Goal: Task Accomplishment & Management: Manage account settings

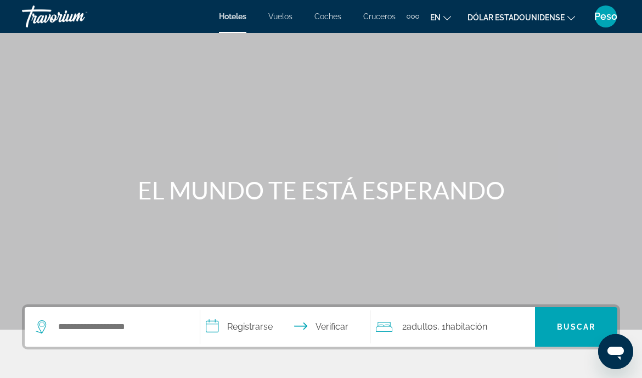
click at [611, 20] on font "Peso" at bounding box center [606, 16] width 23 height 12
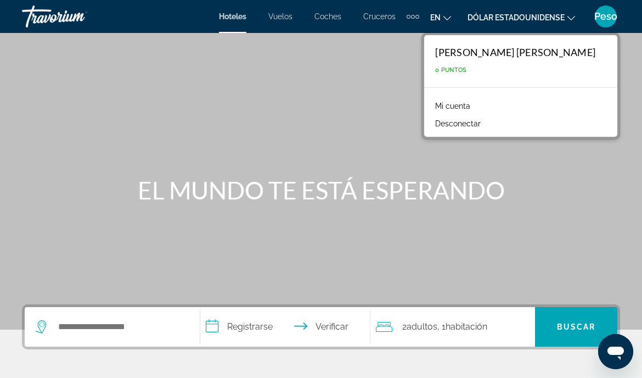
click at [462, 105] on font "Mi cuenta" at bounding box center [452, 106] width 35 height 9
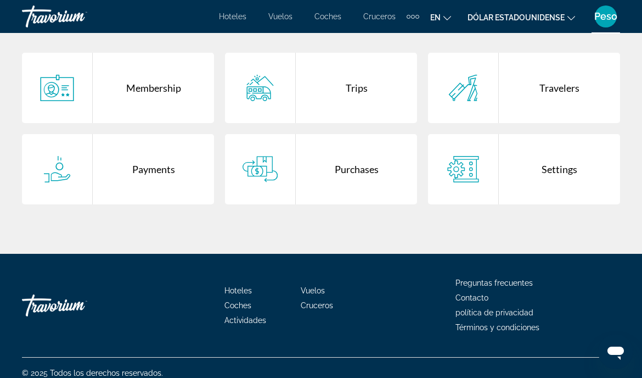
scroll to position [241, 0]
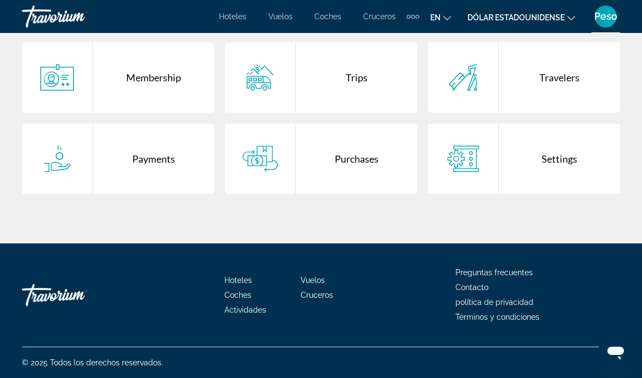
click at [363, 159] on div "Purchases" at bounding box center [356, 159] width 121 height 70
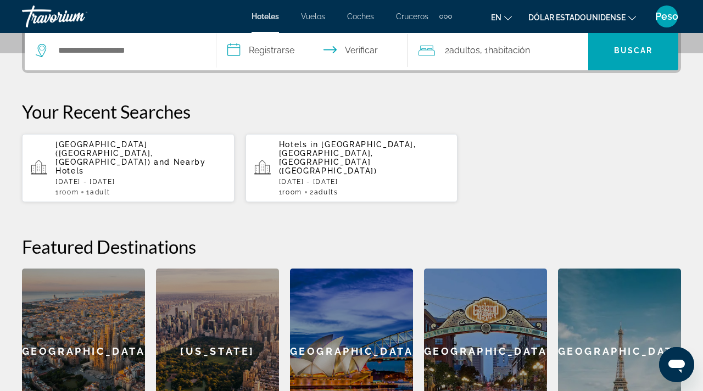
scroll to position [228, 0]
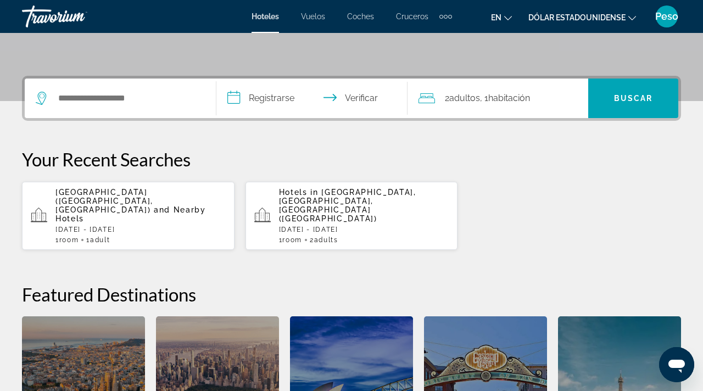
click at [669, 21] on font "Peso" at bounding box center [666, 16] width 23 height 12
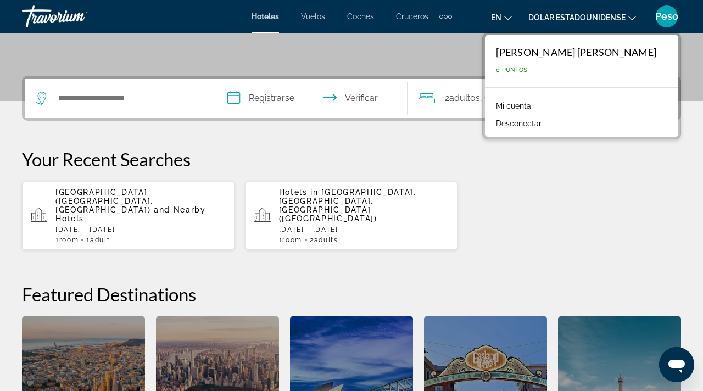
click at [531, 104] on font "Mi cuenta" at bounding box center [513, 106] width 35 height 9
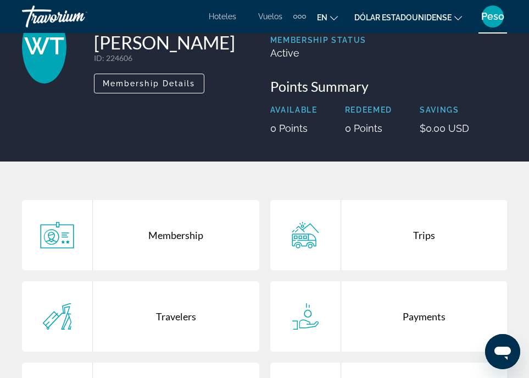
scroll to position [99, 0]
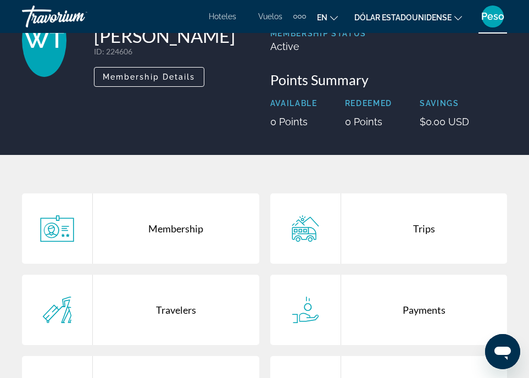
click at [58, 242] on icon "Contenido principal" at bounding box center [56, 228] width 33 height 26
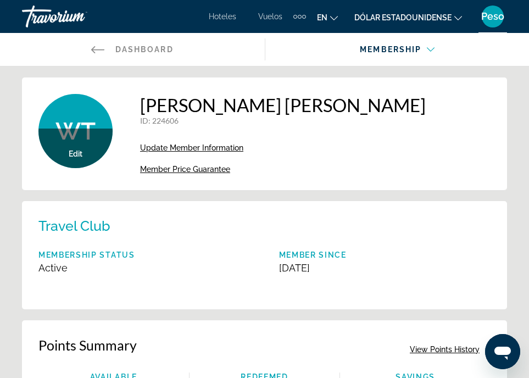
click at [94, 48] on icon "Contenido principal" at bounding box center [97, 49] width 13 height 13
